Goal: Information Seeking & Learning: Learn about a topic

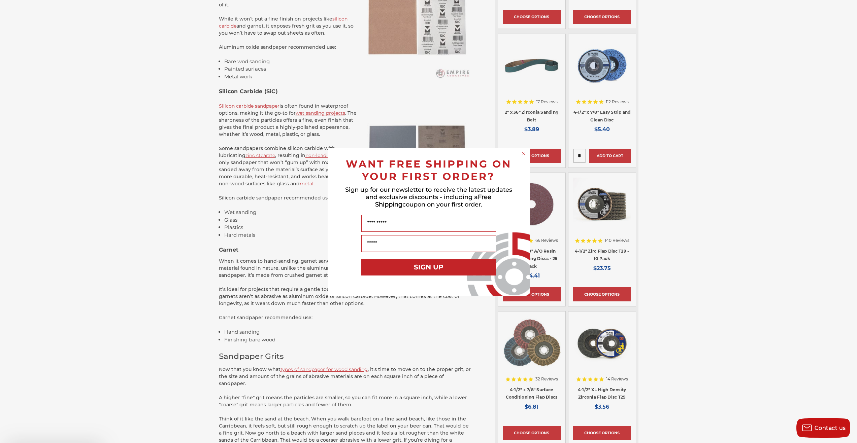
scroll to position [673, 0]
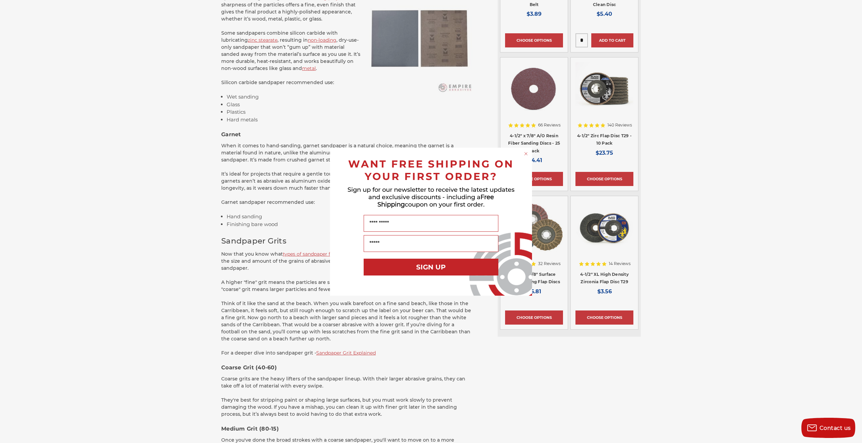
drag, startPoint x: 526, startPoint y: 155, endPoint x: 522, endPoint y: 156, distance: 4.3
click at [526, 155] on circle "Close dialog" at bounding box center [526, 153] width 6 height 6
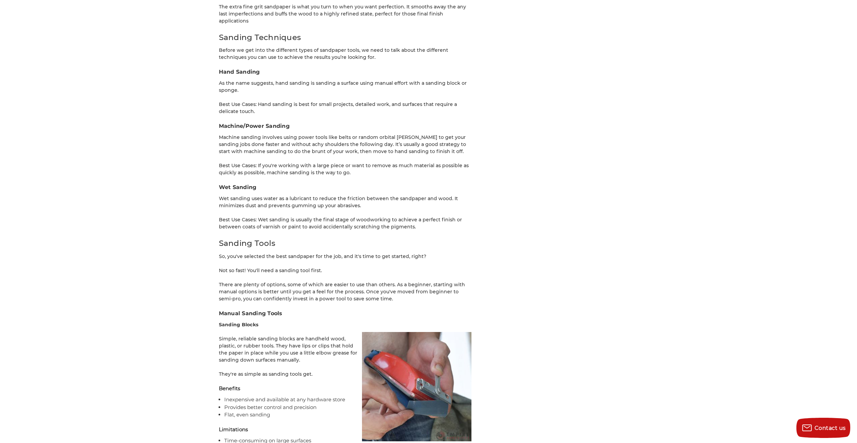
scroll to position [1245, 0]
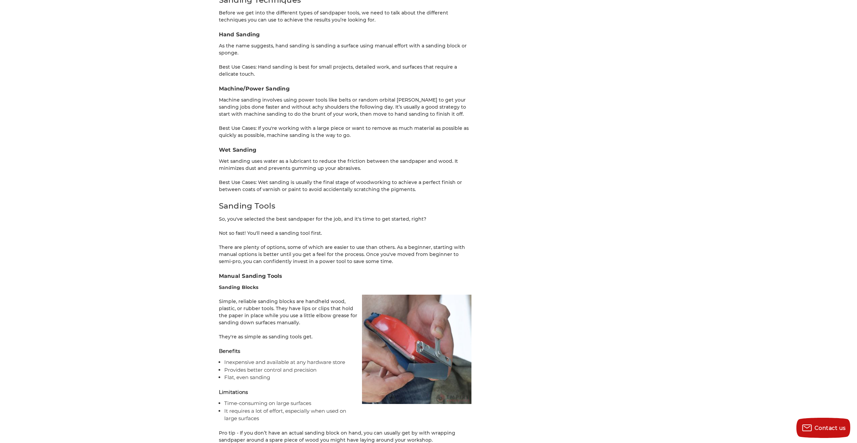
click at [180, 259] on div "home blog wood sanding 101 - beginners' guide to sanding wood Wood Sanding 101 …" at bounding box center [428, 38] width 857 height 2421
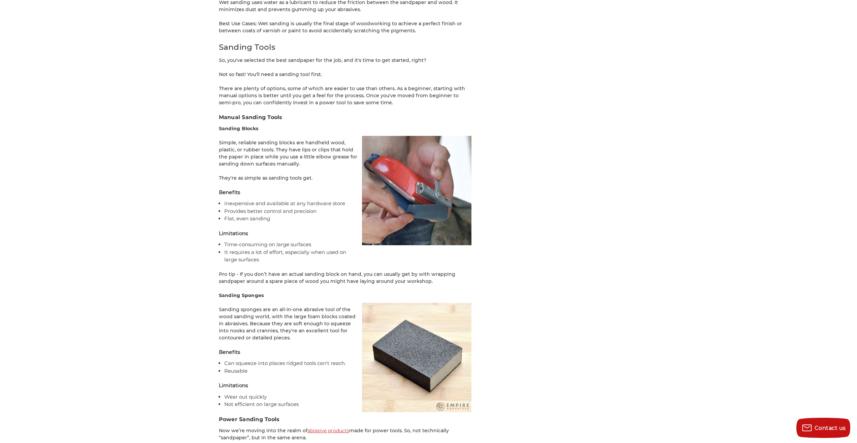
scroll to position [1414, 0]
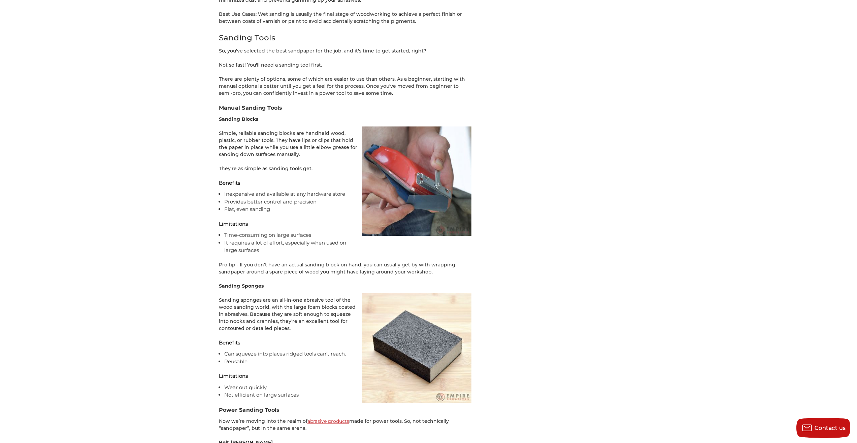
drag, startPoint x: 139, startPoint y: 211, endPoint x: 145, endPoint y: 209, distance: 5.6
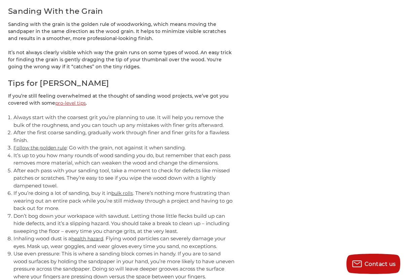
scroll to position [2289, 0]
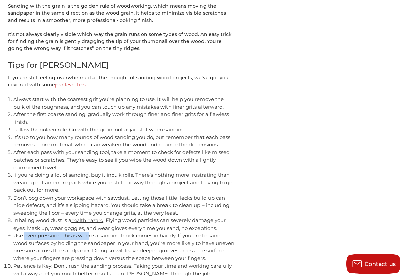
drag, startPoint x: 25, startPoint y: 202, endPoint x: 90, endPoint y: 202, distance: 65.0
click at [90, 232] on li "Use even pressure: This is where a sanding block comes in handy. If you are to …" at bounding box center [123, 247] width 221 height 30
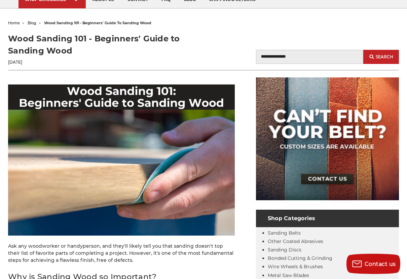
scroll to position [0, 0]
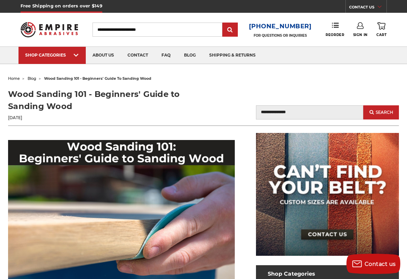
click at [33, 78] on span "blog" at bounding box center [32, 78] width 9 height 5
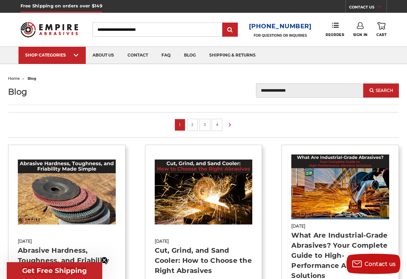
click at [216, 127] on link "4" at bounding box center [217, 124] width 7 height 7
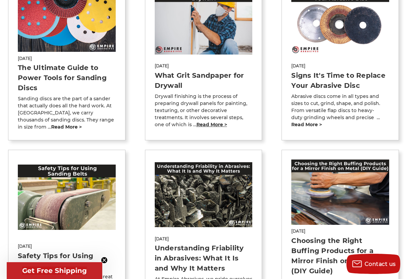
scroll to position [370, 0]
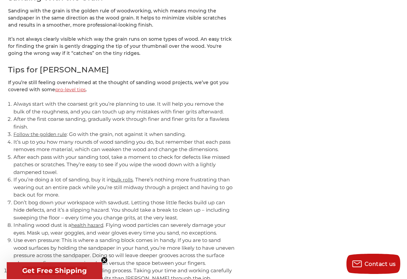
scroll to position [2452, 0]
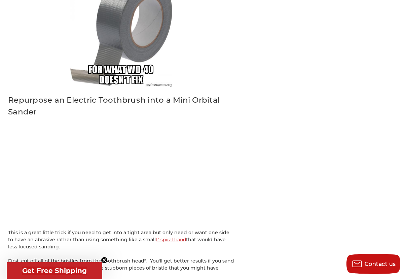
scroll to position [1851, 0]
